Goal: Transaction & Acquisition: Purchase product/service

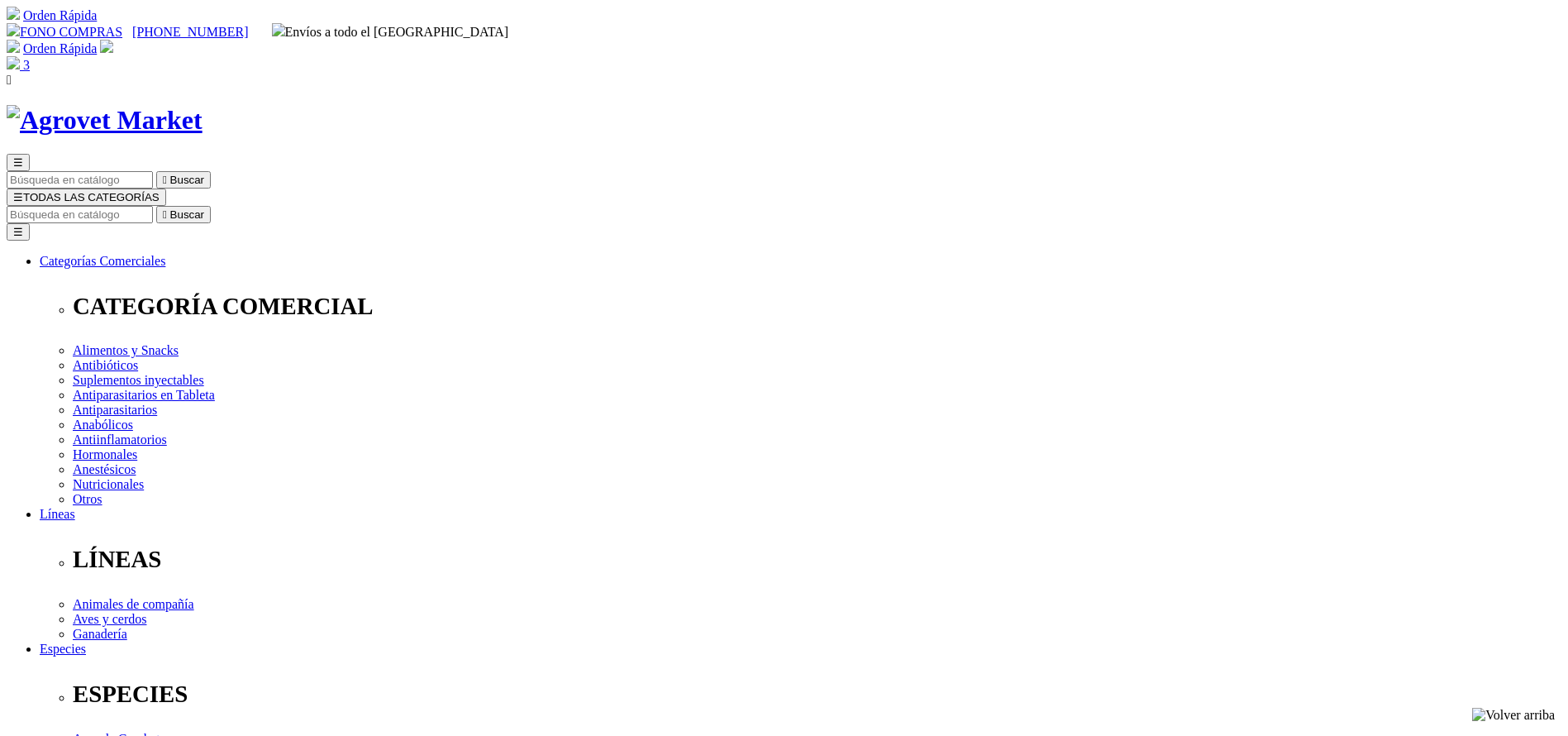
click at [758, 40] on div "Orden Rápida Bienvenido(a) ecommerce@agrovetmarket.com ¿Olvidaste tu contraseña…" at bounding box center [784, 56] width 1555 height 33
select select "385"
type input "bovim"
click at [156, 206] on button " Buscar" at bounding box center [183, 215] width 55 height 18
click at [153, 206] on input "Buscar" at bounding box center [80, 215] width 146 height 18
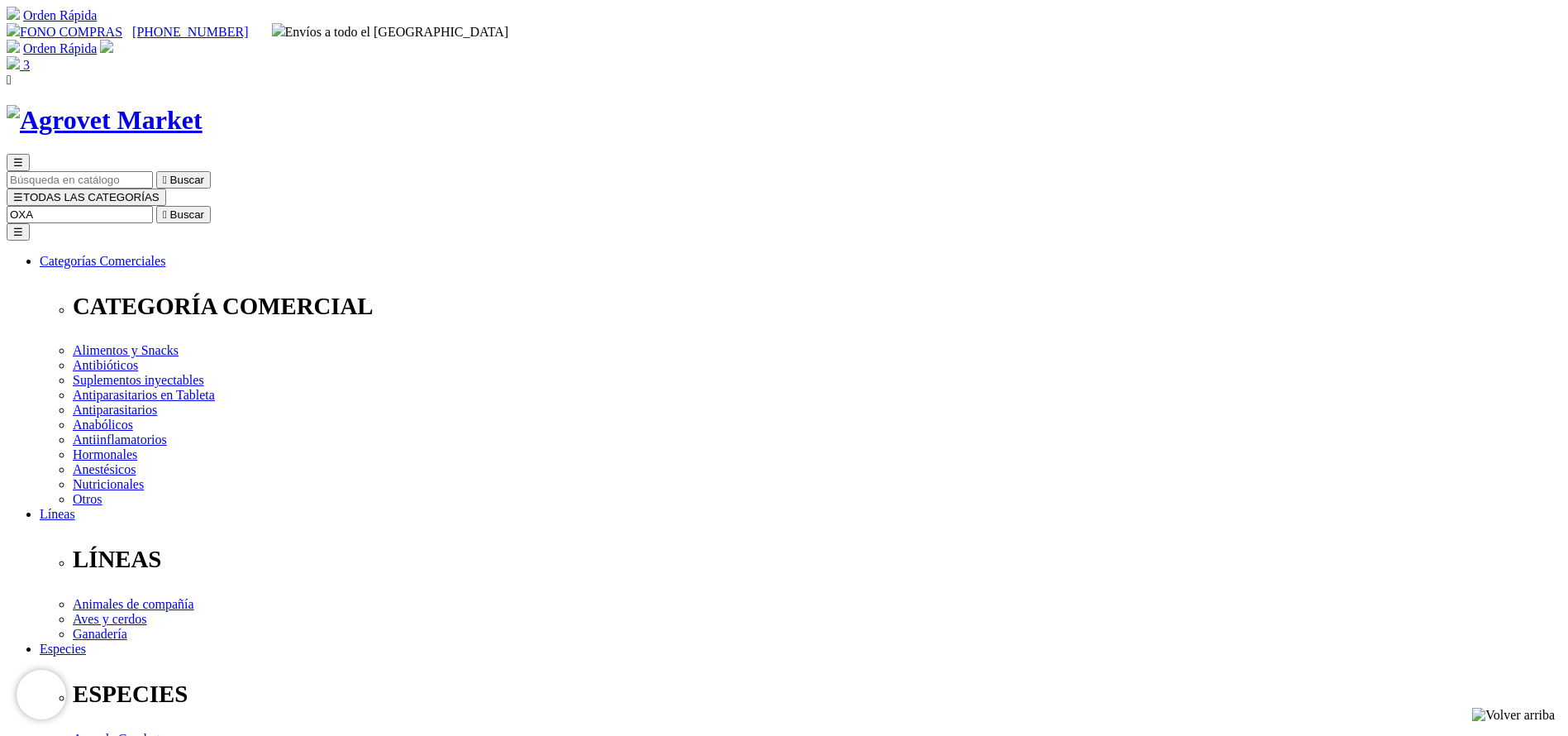
type input "OXA"
click at [156, 206] on button " Buscar" at bounding box center [183, 215] width 55 height 18
click at [153, 206] on input "OXA" at bounding box center [80, 215] width 146 height 18
type input "g"
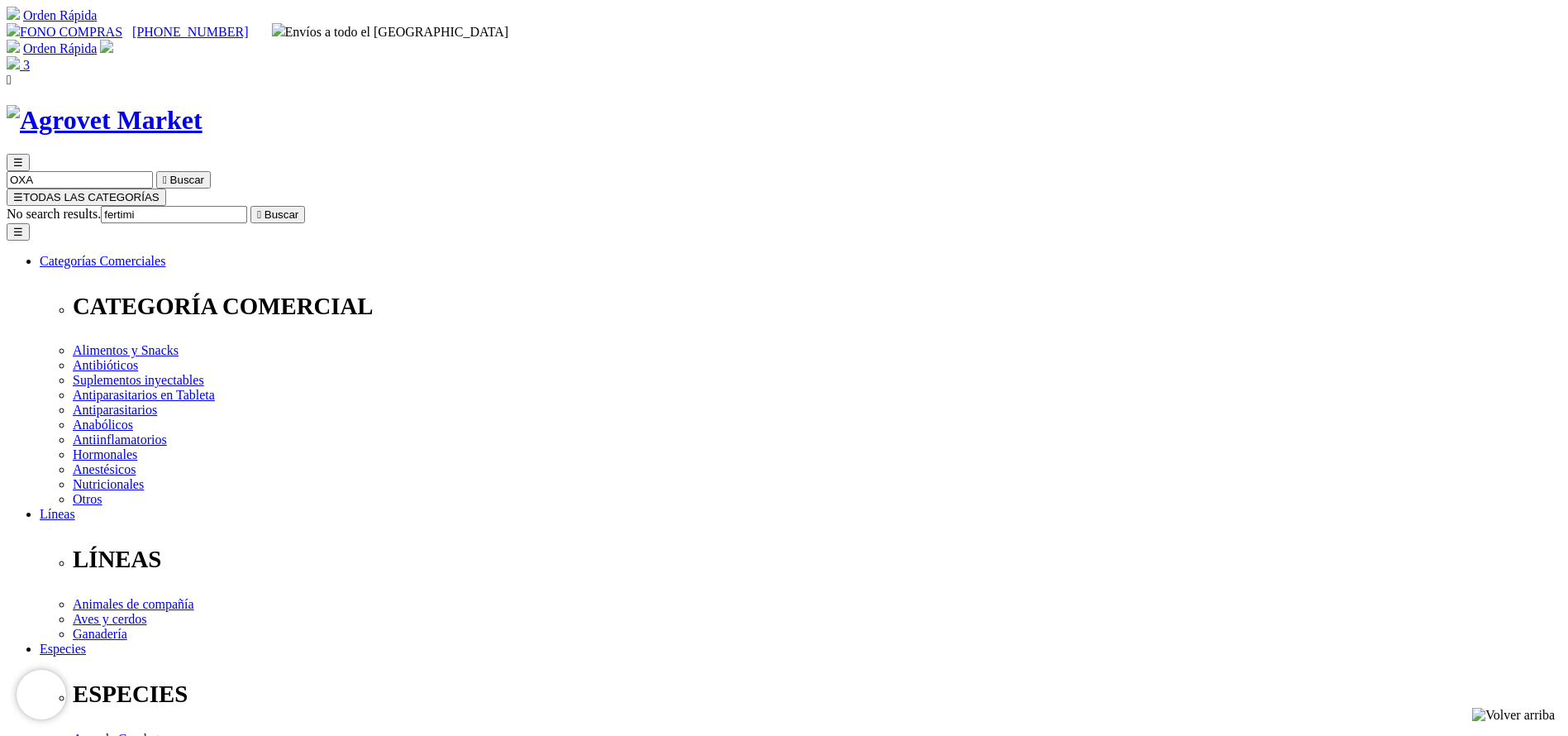
type input "fertimi"
click at [251, 206] on button " Buscar" at bounding box center [278, 215] width 55 height 18
select select "2"
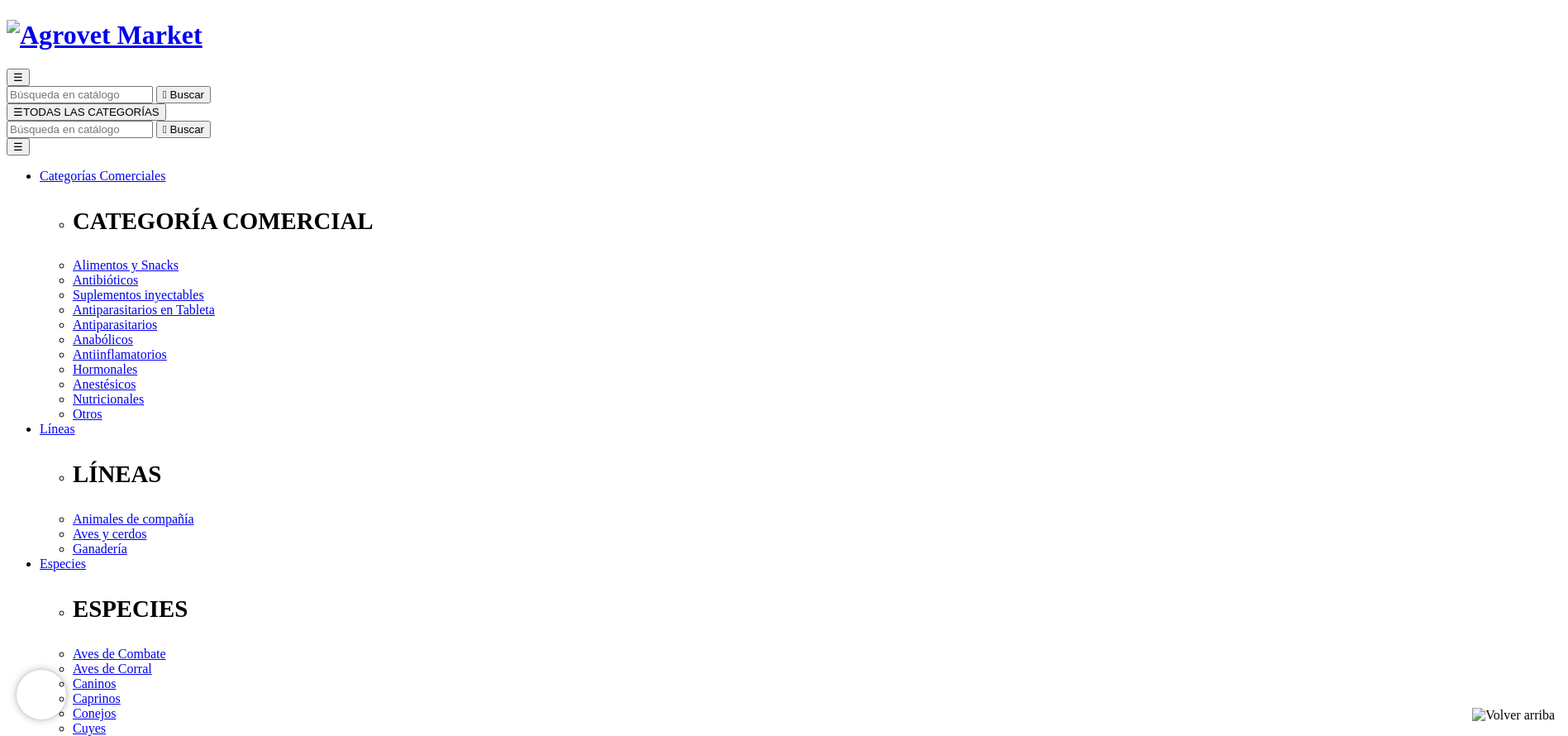
scroll to position [124, 0]
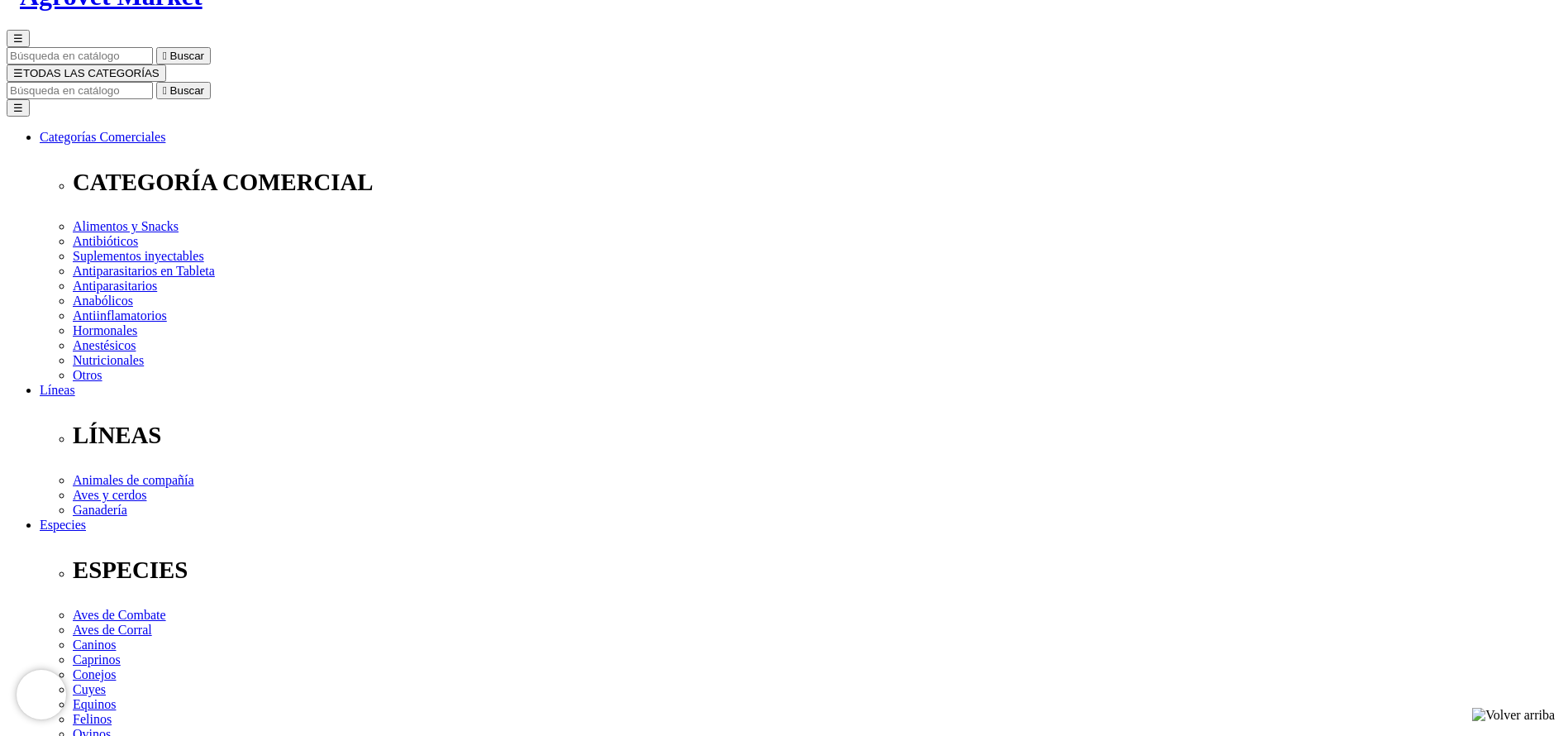
select select "3"
select select "4"
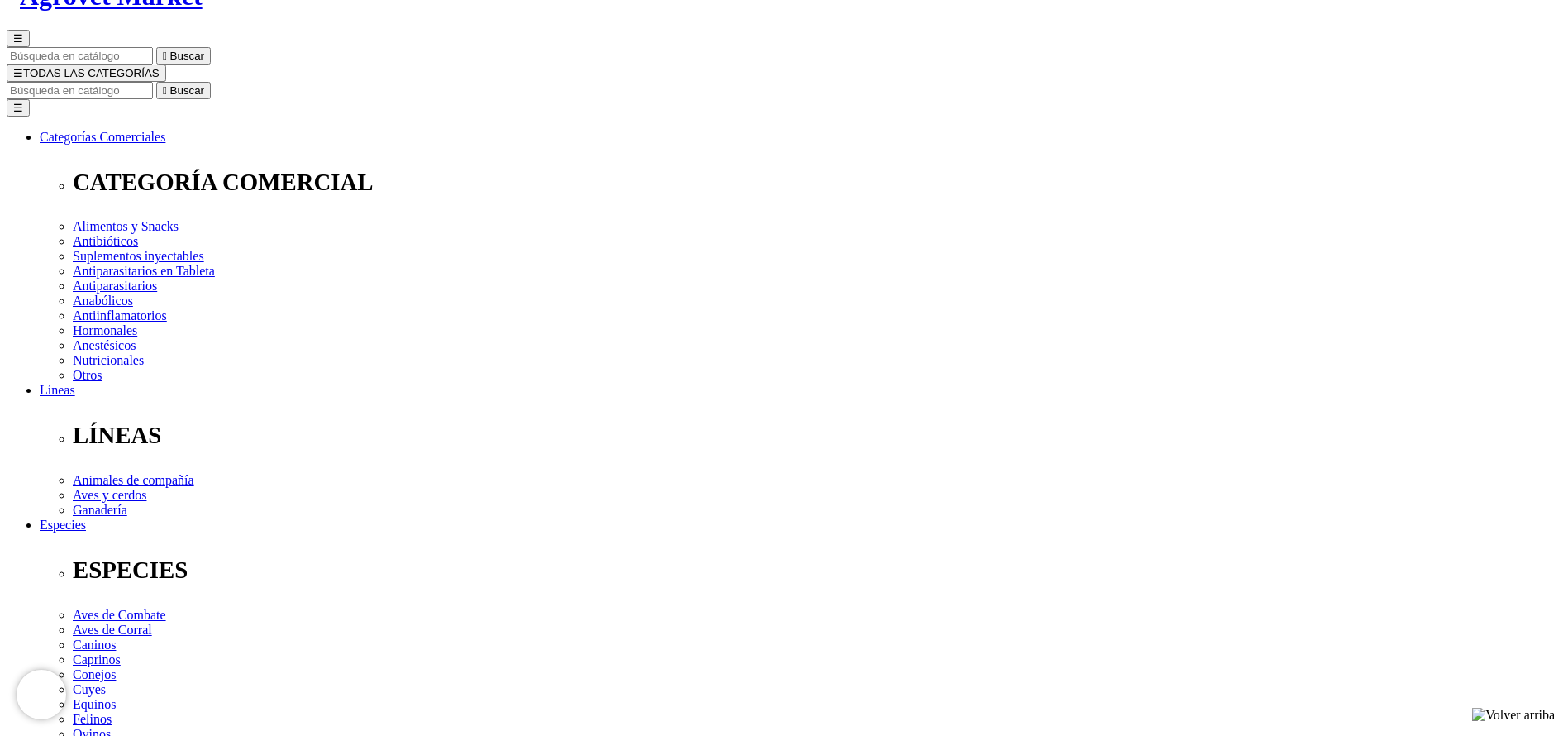
select select "5"
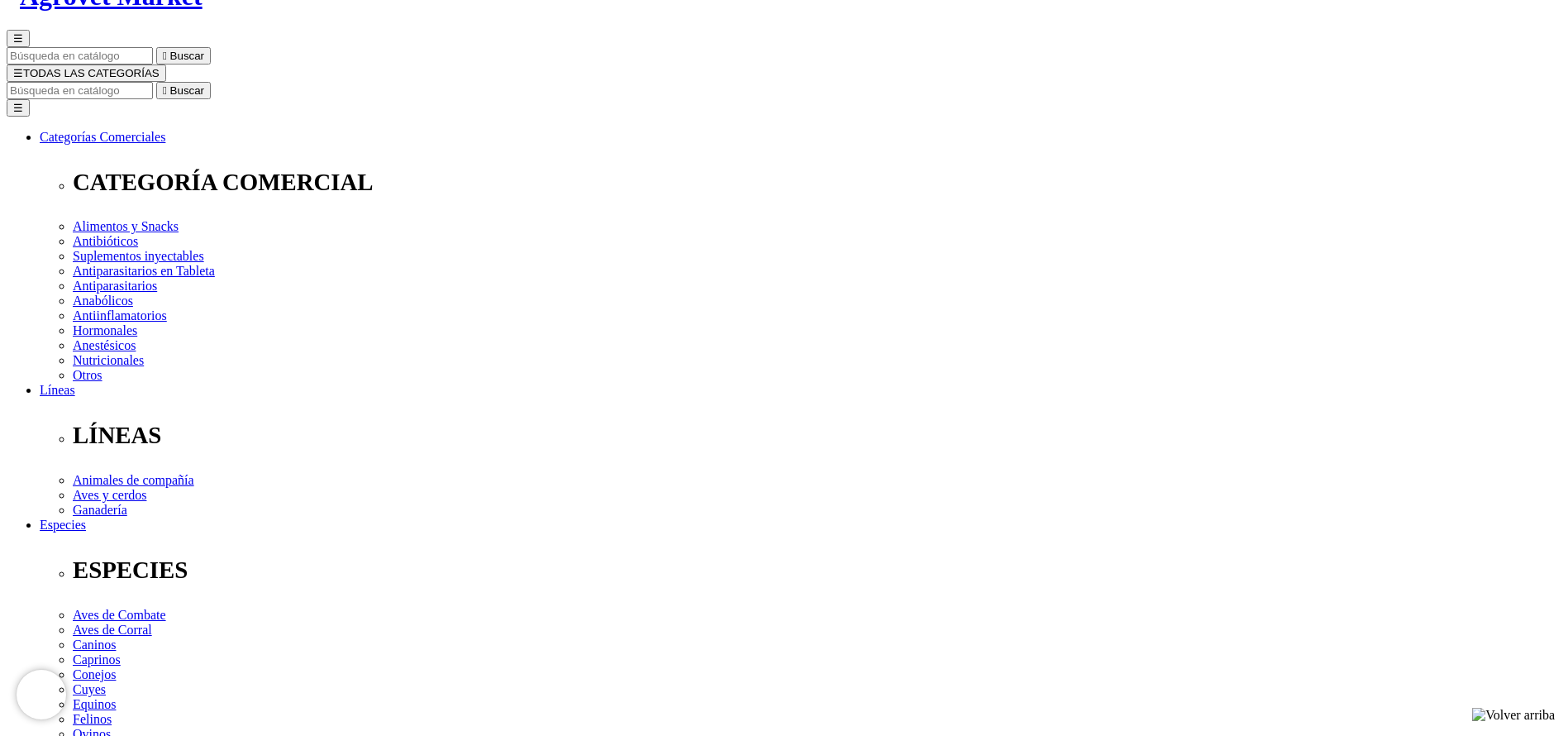
drag, startPoint x: 926, startPoint y: 402, endPoint x: 917, endPoint y: 411, distance: 12.7
select select "3"
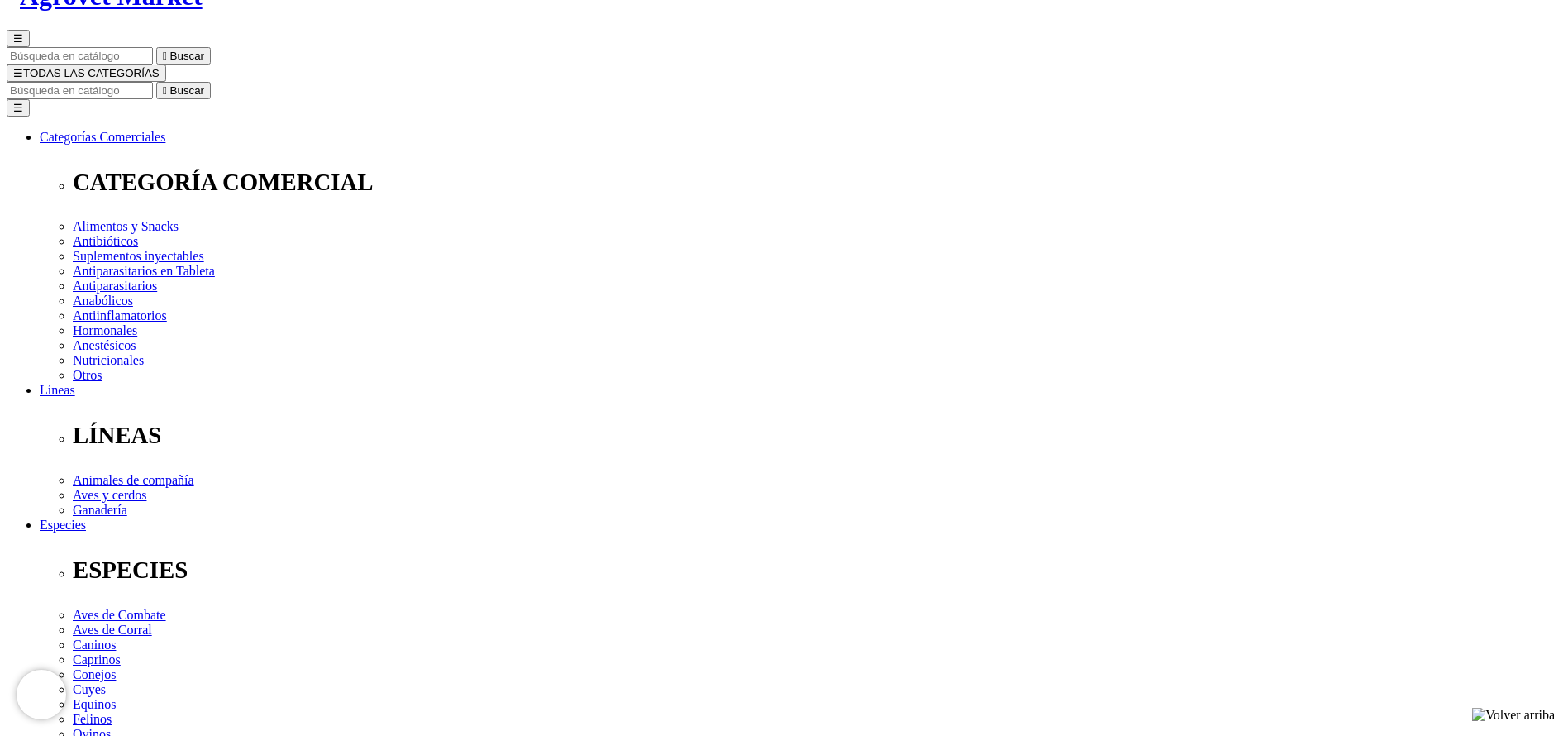
select select "4"
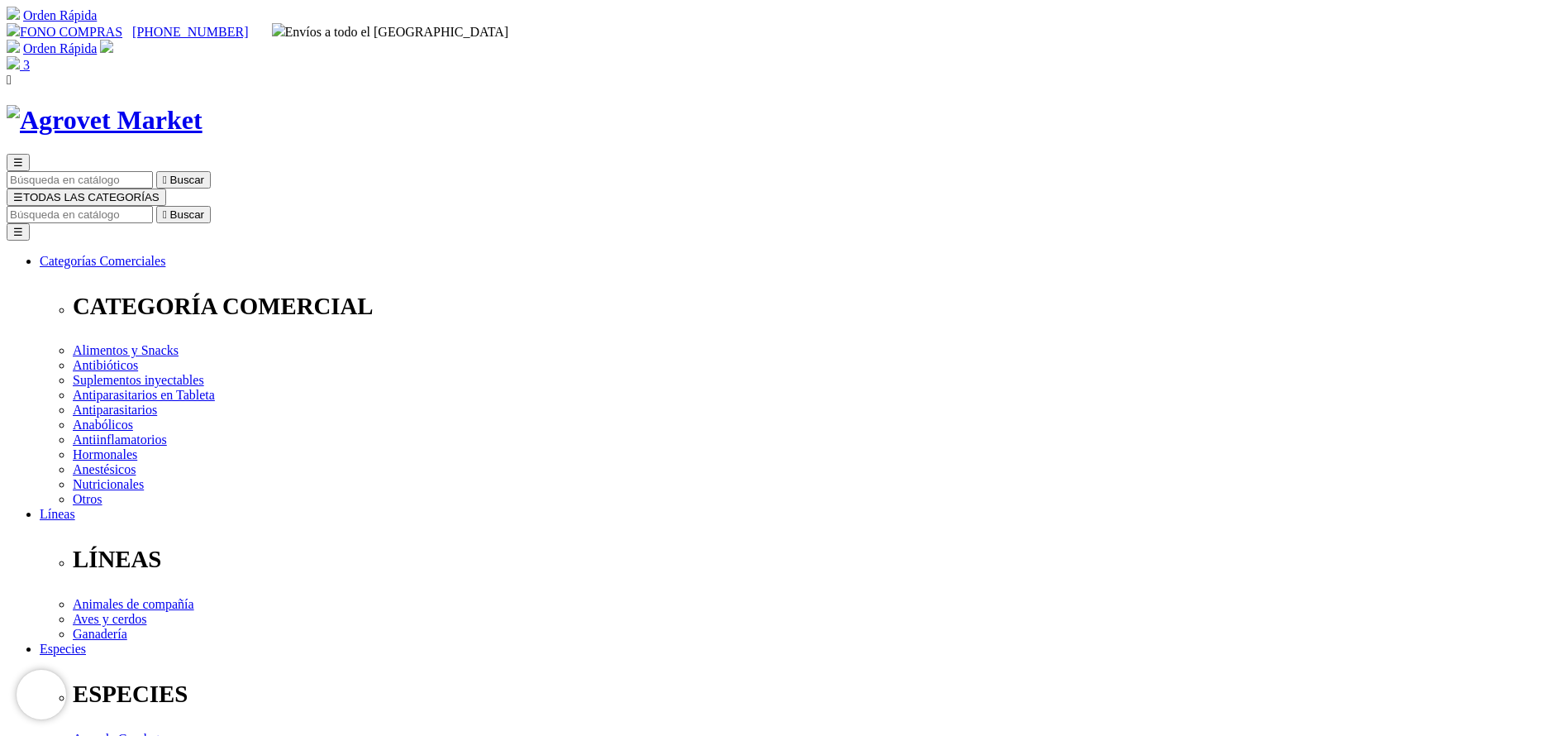
click at [153, 206] on input "Buscar" at bounding box center [80, 215] width 146 height 18
type input "ultra"
click at [156, 206] on button " Buscar" at bounding box center [183, 215] width 55 height 18
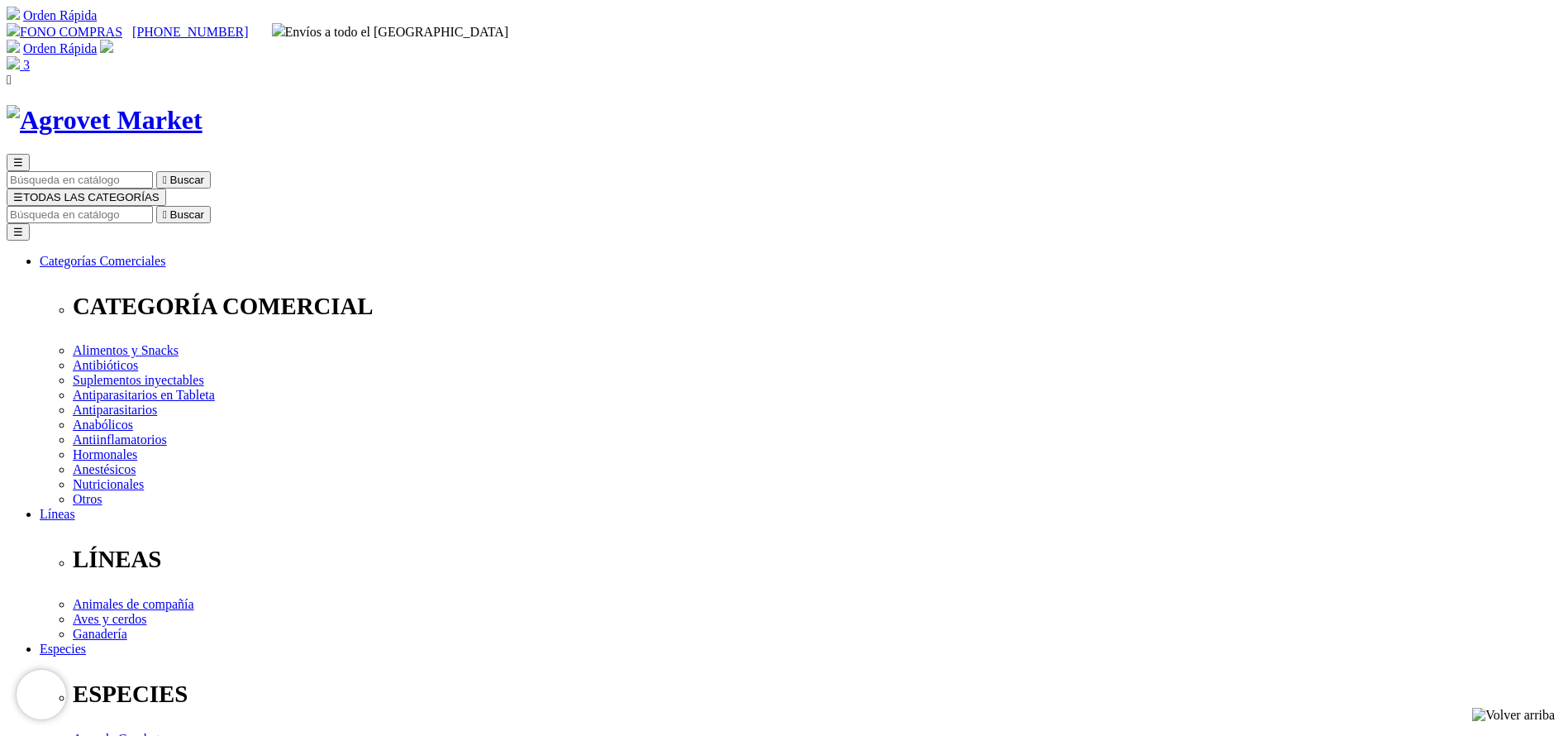
radio input "true"
select select "110"
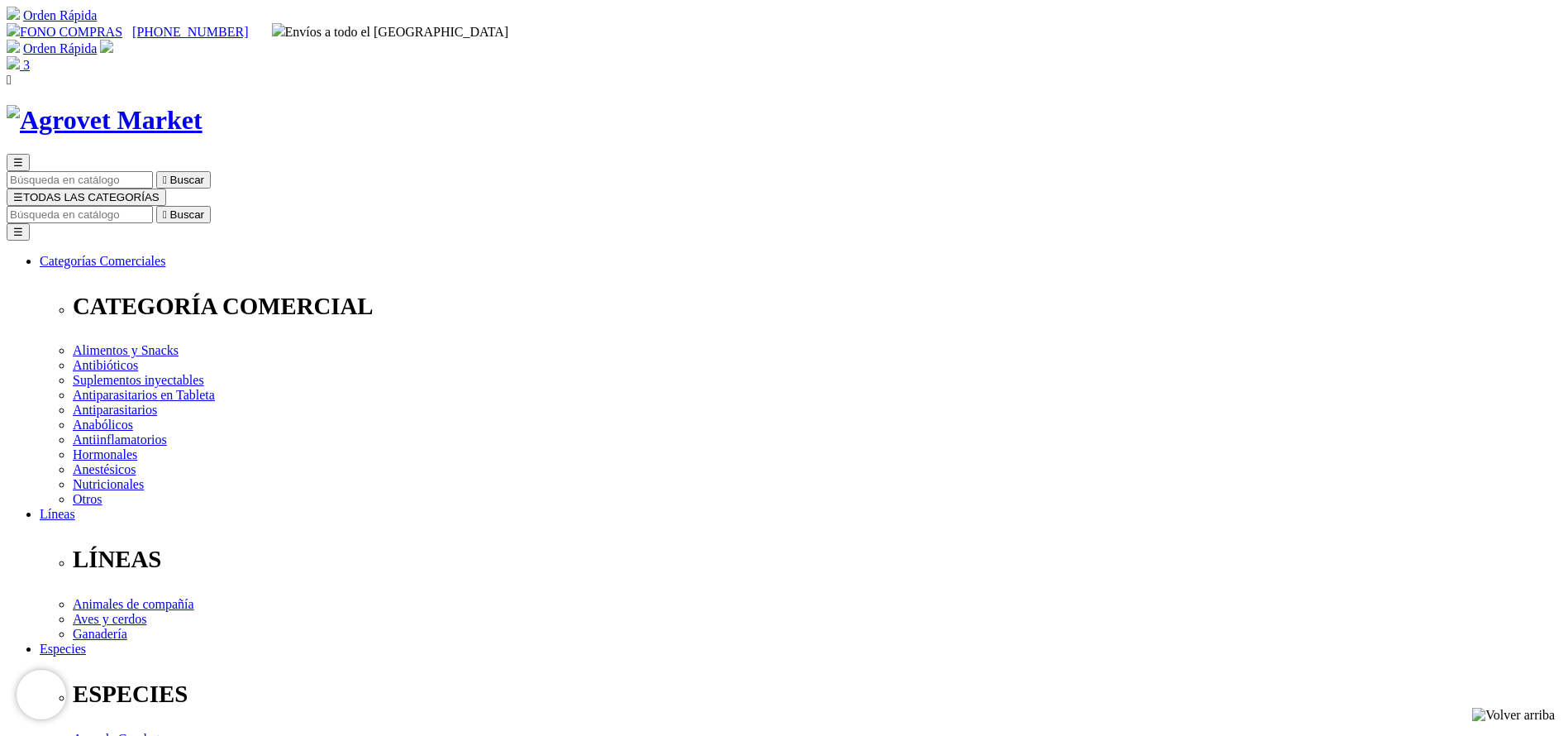
select select "110"
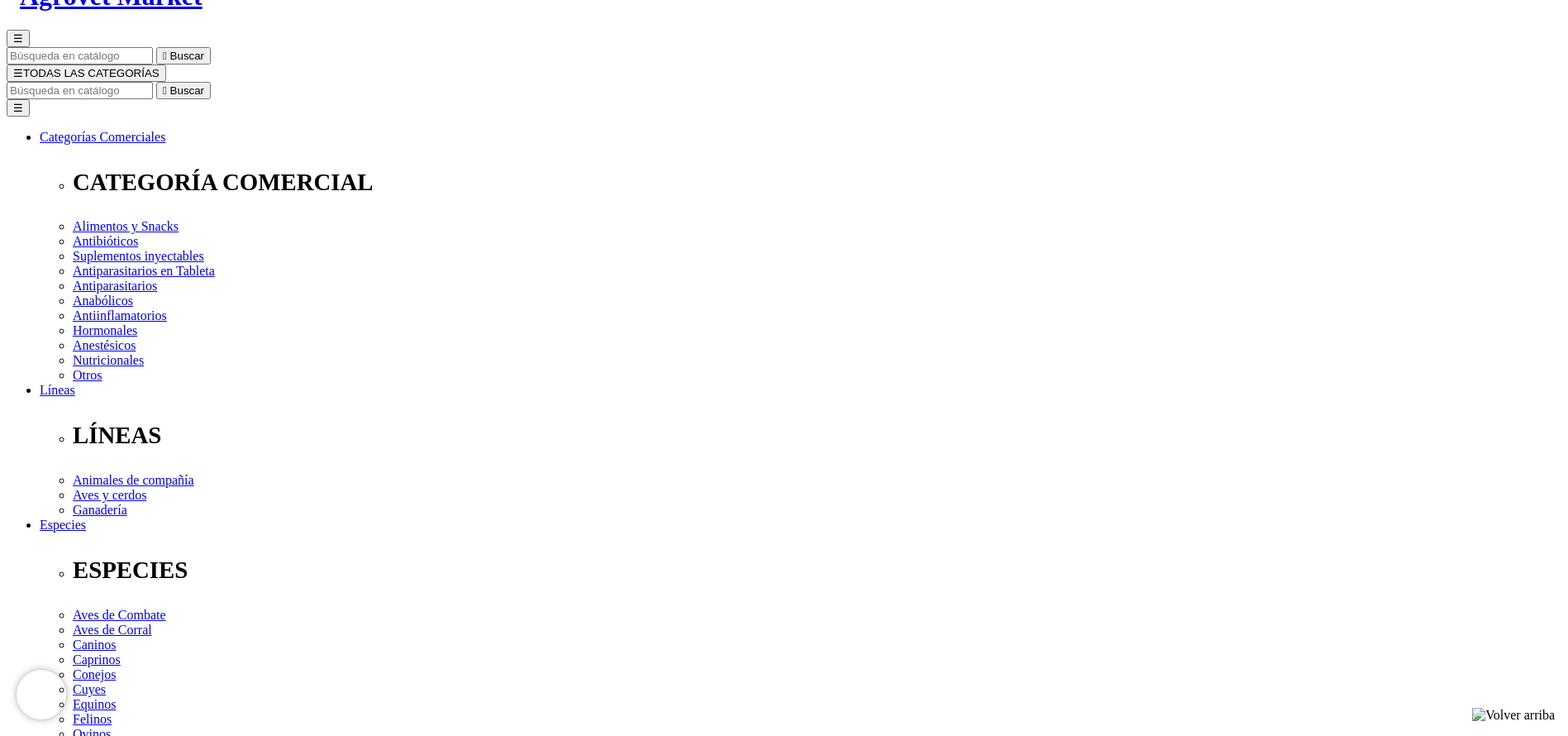
drag, startPoint x: 799, startPoint y: 216, endPoint x: 918, endPoint y: 216, distance: 119.0
copy span "S/1,681.00"
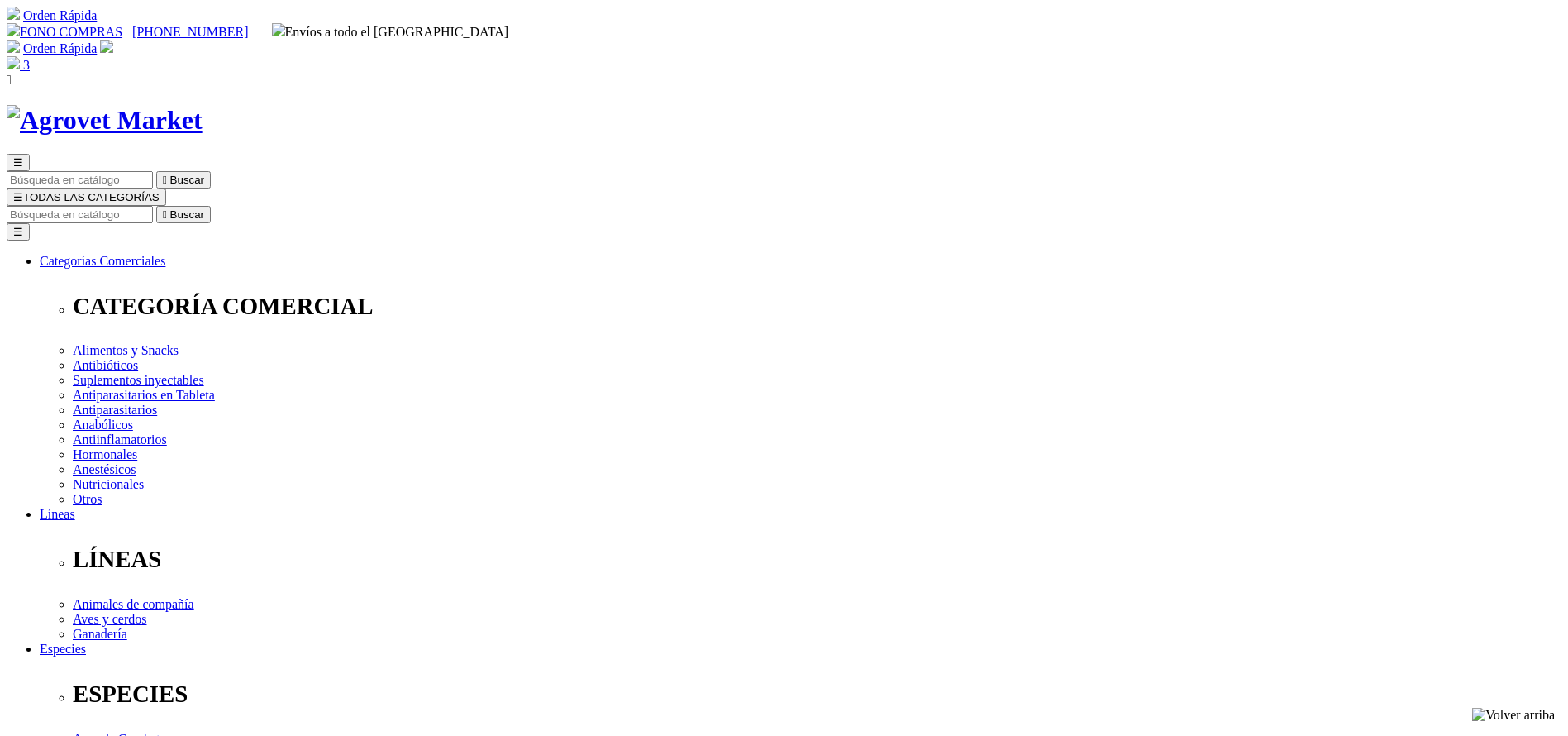
select select "2"
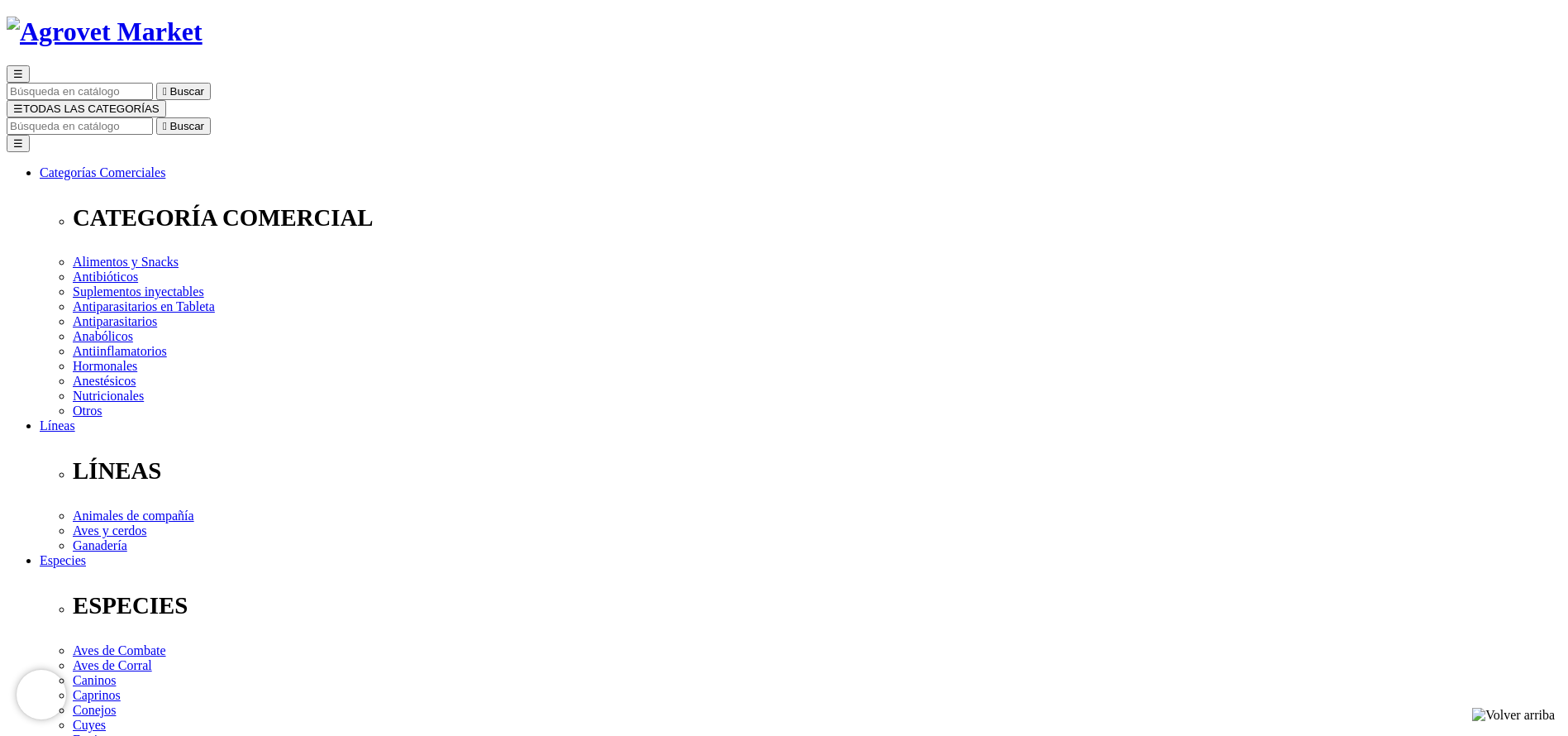
scroll to position [124, 0]
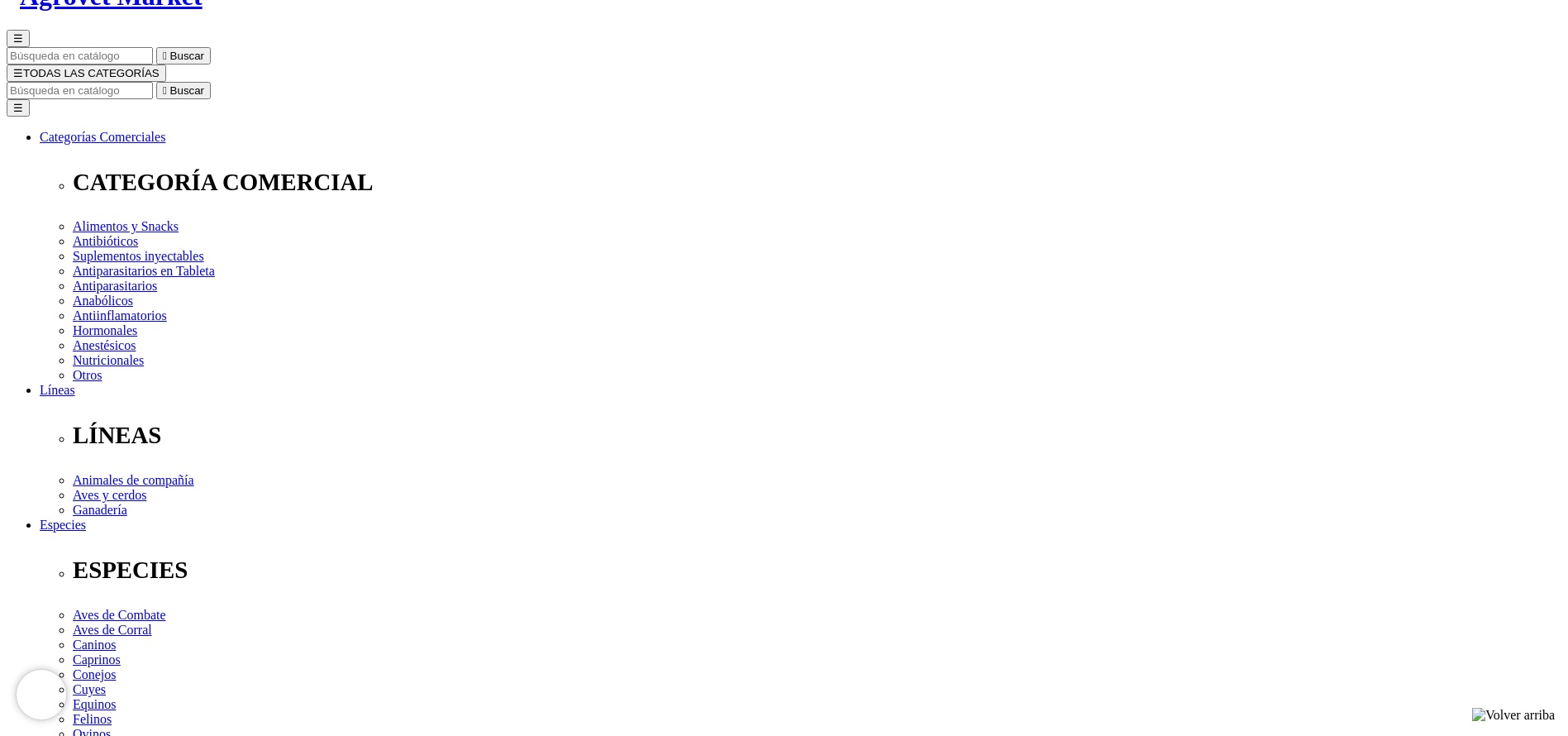
select select "2"
